Goal: Information Seeking & Learning: Check status

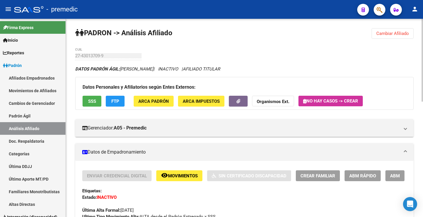
scroll to position [57, 0]
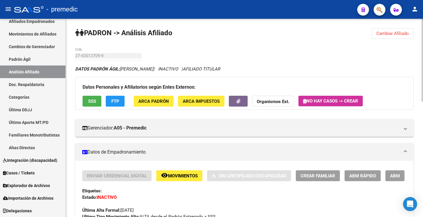
click at [385, 30] on button "Cambiar Afiliado" at bounding box center [393, 33] width 42 height 11
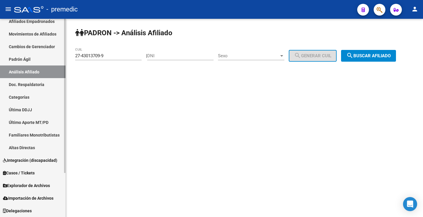
drag, startPoint x: 110, startPoint y: 55, endPoint x: 30, endPoint y: 55, distance: 80.0
click at [30, 55] on mat-sidenav-container "Firma Express Inicio Calendario SSS Instructivos Contacto OS Reportes Padrón Tr…" at bounding box center [211, 118] width 423 height 198
paste input "33026372-0"
click at [415, 54] on div "PADRON -> Análisis Afiliado 27-33026372-0 CUIL | DNI Sexo Sexo search Generar C…" at bounding box center [244, 50] width 357 height 62
click at [391, 55] on span "search Buscar afiliado" at bounding box center [369, 55] width 44 height 5
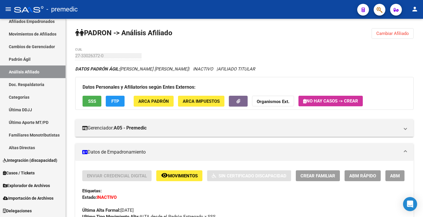
click at [377, 37] on button "Cambiar Afiliado" at bounding box center [393, 33] width 42 height 11
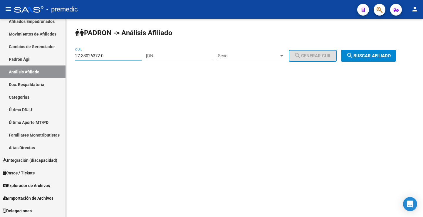
drag, startPoint x: 110, startPoint y: 58, endPoint x: 214, endPoint y: 77, distance: 106.2
click at [23, 54] on mat-sidenav-container "Firma Express Inicio Calendario SSS Instructivos Contacto OS Reportes Padrón Tr…" at bounding box center [211, 118] width 423 height 198
paste input "41247033-3"
click at [375, 60] on button "search Buscar afiliado" at bounding box center [368, 56] width 55 height 12
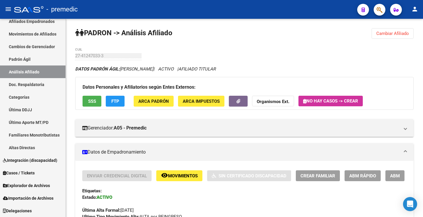
click at [396, 33] on span "Cambiar Afiliado" at bounding box center [393, 33] width 33 height 5
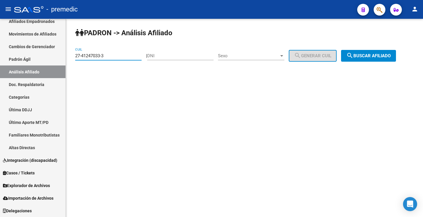
drag, startPoint x: 118, startPoint y: 55, endPoint x: 137, endPoint y: 72, distance: 25.4
click at [0, 51] on mat-sidenav-container "Firma Express Inicio Calendario SSS Instructivos Contacto OS Reportes Padrón Tr…" at bounding box center [211, 118] width 423 height 198
paste input "0-29392173-4"
click at [368, 56] on span "search Buscar afiliado" at bounding box center [369, 55] width 44 height 5
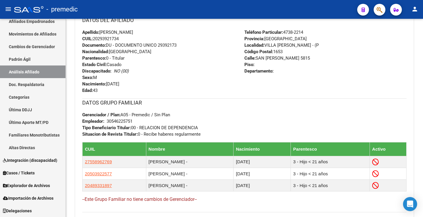
scroll to position [319, 0]
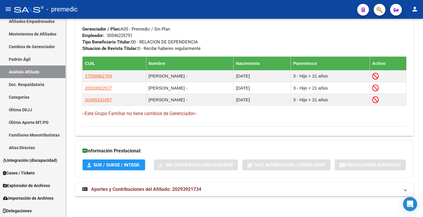
click at [121, 166] on span "SUR / SURGE / INTEGR." at bounding box center [116, 165] width 47 height 5
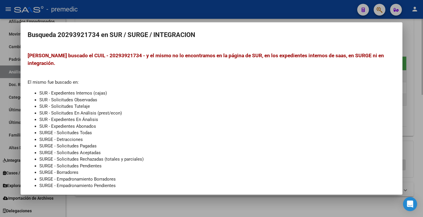
click at [163, 215] on div at bounding box center [211, 108] width 423 height 217
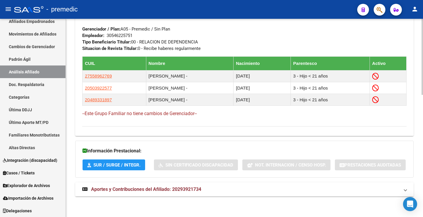
click at [143, 190] on span "Aportes y Contribuciones del Afiliado: 20293921734" at bounding box center [146, 190] width 110 height 6
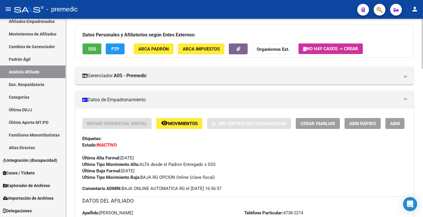
scroll to position [0, 0]
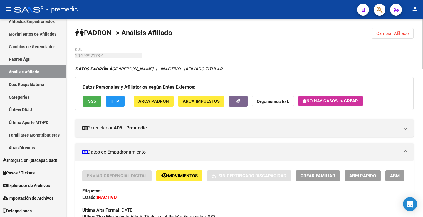
click at [386, 34] on span "Cambiar Afiliado" at bounding box center [393, 33] width 33 height 5
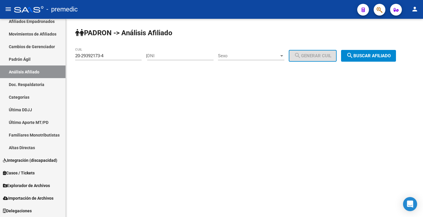
drag, startPoint x: 110, startPoint y: 59, endPoint x: 66, endPoint y: 60, distance: 44.4
click at [51, 54] on mat-sidenav-container "Firma Express Inicio Calendario SSS Instructivos Contacto OS Reportes Padrón Tr…" at bounding box center [211, 118] width 423 height 198
click at [115, 56] on input "20-29392173-4" at bounding box center [108, 55] width 66 height 5
drag, startPoint x: 115, startPoint y: 56, endPoint x: 15, endPoint y: 50, distance: 99.9
click at [15, 50] on mat-sidenav-container "Firma Express Inicio Calendario SSS Instructivos Contacto OS Reportes Padrón Tr…" at bounding box center [211, 118] width 423 height 198
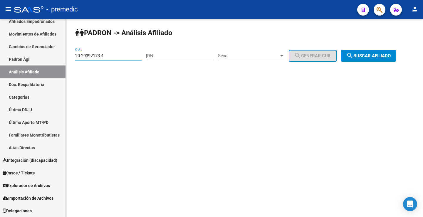
paste input "31596838-1"
type input "20-31596838-1"
click at [372, 58] on span "search Buscar afiliado" at bounding box center [369, 55] width 44 height 5
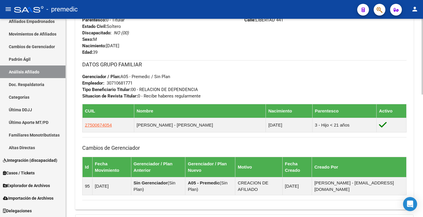
scroll to position [319, 0]
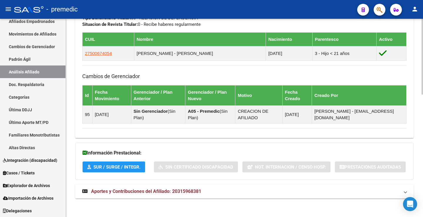
click at [116, 195] on strong "Aportes y Contribuciones del Afiliado: 20315968381" at bounding box center [141, 191] width 119 height 6
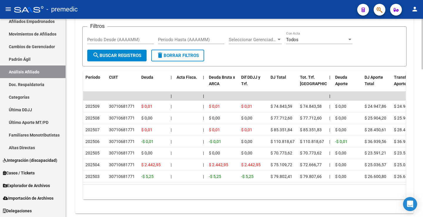
scroll to position [561, 0]
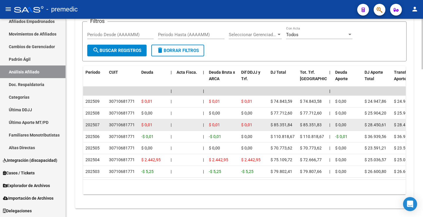
drag, startPoint x: 102, startPoint y: 125, endPoint x: 83, endPoint y: 125, distance: 18.2
click at [83, 125] on datatable-body-cell "202507" at bounding box center [95, 124] width 24 height 11
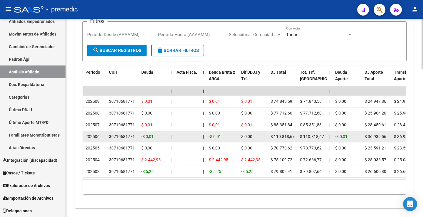
click at [97, 138] on span "202506" at bounding box center [93, 136] width 14 height 5
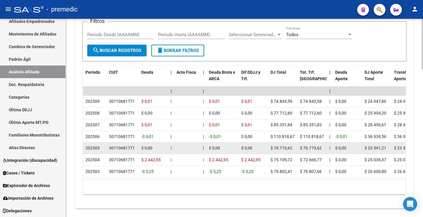
click at [108, 152] on datatable-body-cell "30710681771" at bounding box center [123, 148] width 32 height 11
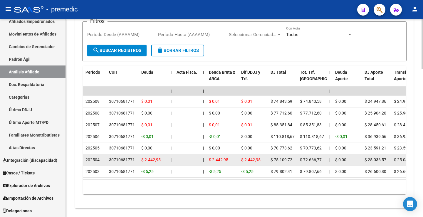
click at [116, 162] on div "30710681771" at bounding box center [122, 160] width 26 height 7
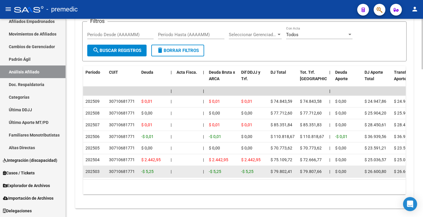
click at [124, 174] on div "30710681771" at bounding box center [122, 171] width 26 height 7
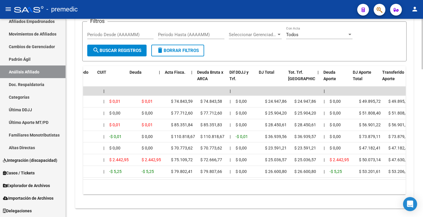
scroll to position [0, 0]
